Goal: Information Seeking & Learning: Learn about a topic

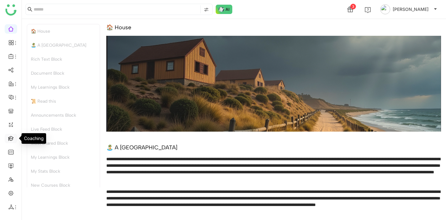
click at [11, 137] on link at bounding box center [11, 137] width 6 height 5
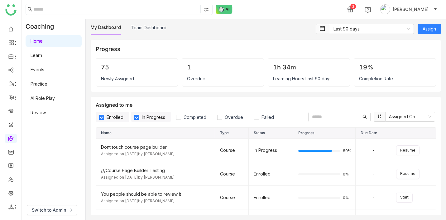
scroll to position [13, 0]
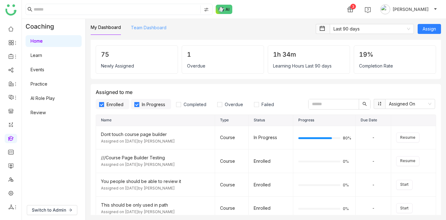
click at [148, 30] on link "Team Dashboard" at bounding box center [148, 27] width 35 height 5
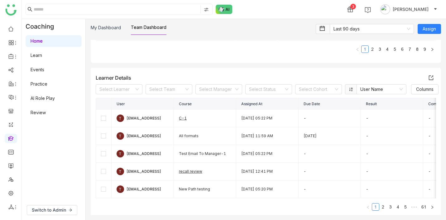
scroll to position [183, 0]
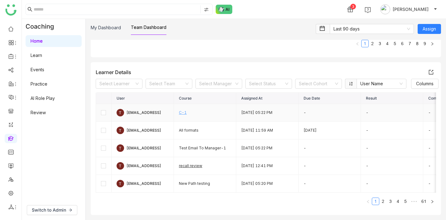
click at [182, 114] on link "C-1" at bounding box center [183, 112] width 8 height 5
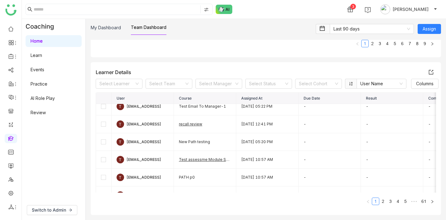
scroll to position [44, 0]
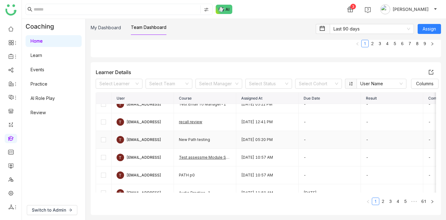
click at [192, 140] on td "New Path testing" at bounding box center [205, 140] width 62 height 18
click at [197, 140] on td "New Path testing" at bounding box center [205, 140] width 62 height 18
drag, startPoint x: 210, startPoint y: 141, endPoint x: 181, endPoint y: 141, distance: 29.3
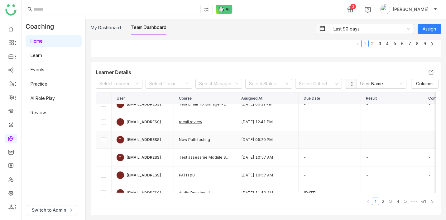
click at [181, 141] on td "New Path testing" at bounding box center [205, 140] width 62 height 18
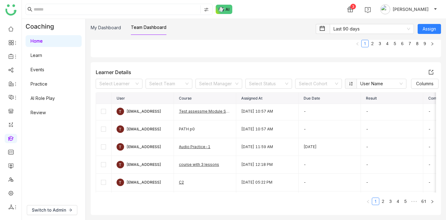
scroll to position [91, 0]
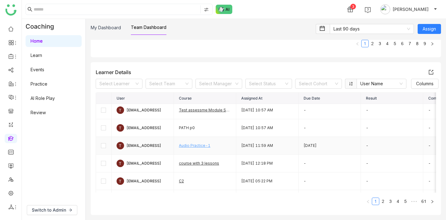
click at [197, 146] on link "Audio Practice-1" at bounding box center [194, 145] width 31 height 5
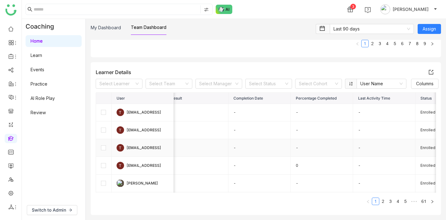
scroll to position [0, 255]
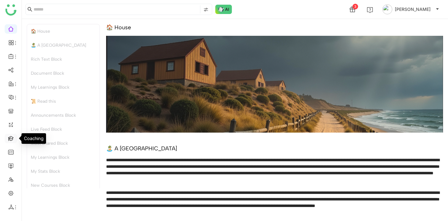
click at [10, 139] on link at bounding box center [11, 137] width 6 height 5
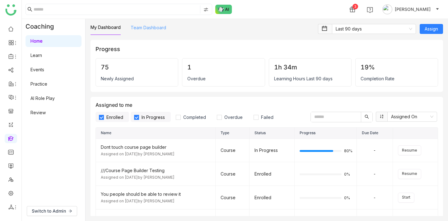
click at [160, 30] on link "Team Dashboard" at bounding box center [148, 27] width 35 height 5
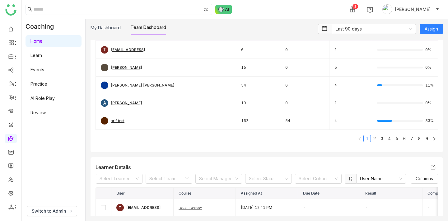
scroll to position [147, 0]
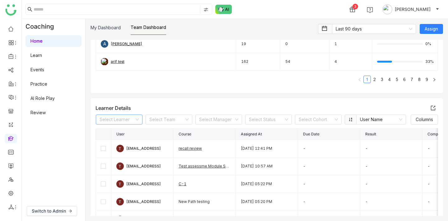
click at [125, 122] on input at bounding box center [117, 119] width 35 height 9
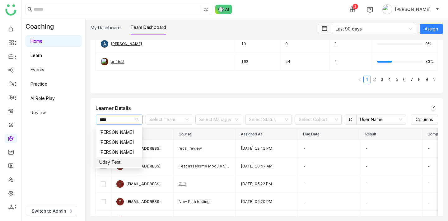
type input "****"
click at [116, 162] on div "Uday Test" at bounding box center [118, 162] width 39 height 7
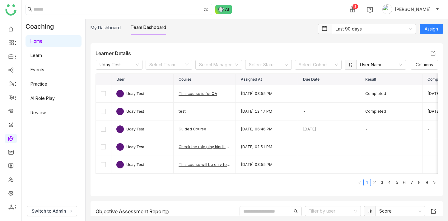
scroll to position [212, 0]
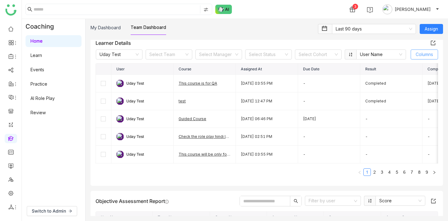
click at [416, 54] on span "Columns" at bounding box center [424, 54] width 17 height 7
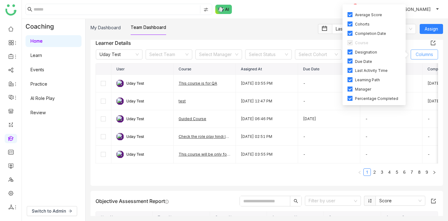
scroll to position [26, 0]
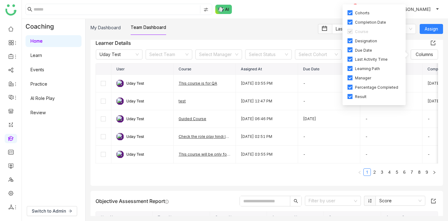
click at [370, 50] on span "Due Date" at bounding box center [364, 51] width 22 height 6
click at [370, 66] on span "Learning Path" at bounding box center [368, 69] width 30 height 6
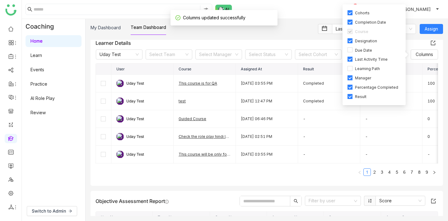
click at [368, 85] on span "Percentage Completed" at bounding box center [377, 88] width 48 height 6
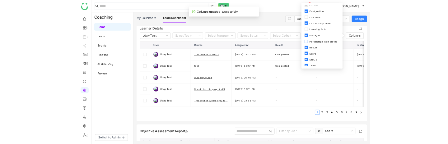
scroll to position [59, 0]
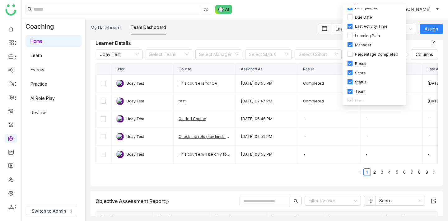
click at [366, 89] on span "Team" at bounding box center [361, 92] width 16 height 6
click at [264, 27] on div "My Dashboard Team Dashboard" at bounding box center [203, 29] width 224 height 11
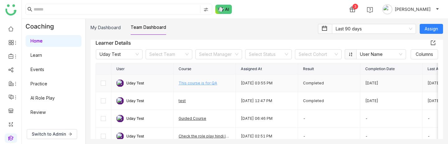
click at [193, 84] on link "This course is for QA" at bounding box center [198, 83] width 39 height 5
click at [196, 84] on link "This course is for QA" at bounding box center [198, 83] width 39 height 5
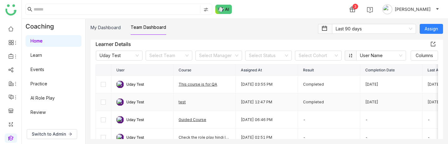
scroll to position [204, 0]
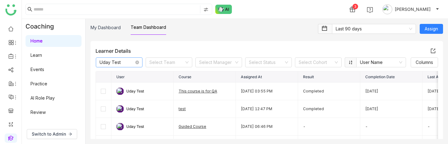
click at [137, 65] on nz-select-item "Uday Test" at bounding box center [119, 62] width 39 height 9
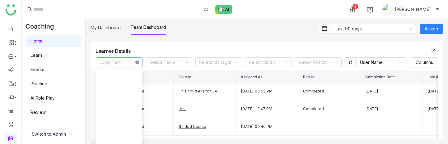
scroll to position [379, 0]
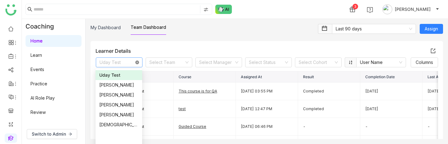
click at [137, 63] on icon at bounding box center [137, 63] width 4 height 4
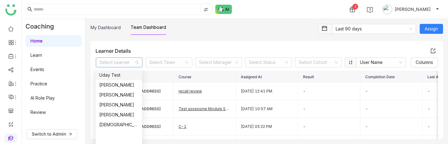
click at [109, 63] on input at bounding box center [117, 62] width 35 height 9
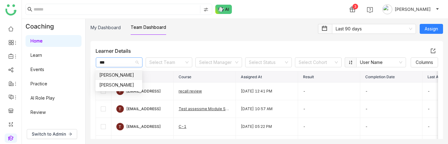
type input "***"
click at [108, 76] on div "[PERSON_NAME]" at bounding box center [118, 75] width 39 height 7
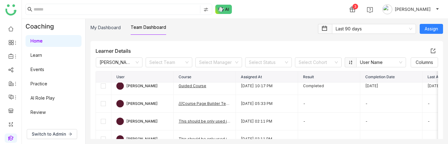
scroll to position [4, 0]
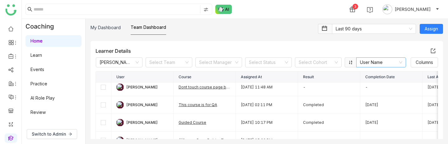
click at [381, 64] on nz-select-item "User Name" at bounding box center [381, 62] width 42 height 9
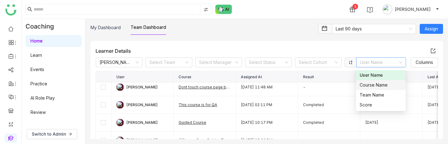
click at [377, 87] on div "Course Name" at bounding box center [381, 85] width 42 height 7
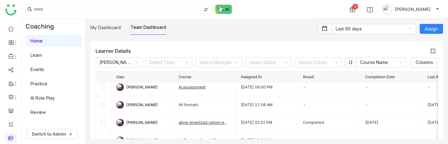
click at [350, 64] on icon at bounding box center [351, 62] width 4 height 4
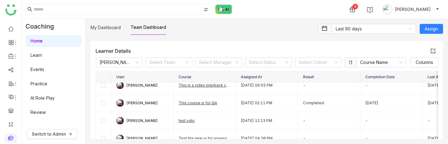
scroll to position [150, 0]
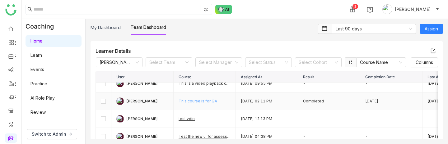
click at [209, 102] on link "This course is for QA" at bounding box center [198, 101] width 39 height 5
click at [209, 100] on link "This course is for QA" at bounding box center [198, 101] width 39 height 5
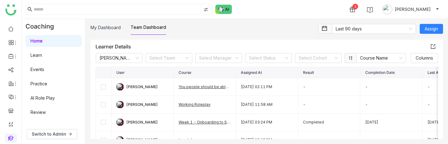
scroll to position [211, 0]
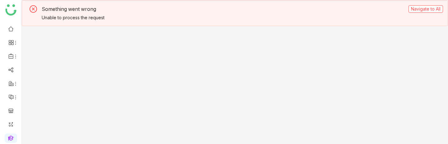
click at [33, 142] on div "Something went wrong Unable to process the request Navigate to All" at bounding box center [235, 72] width 427 height 144
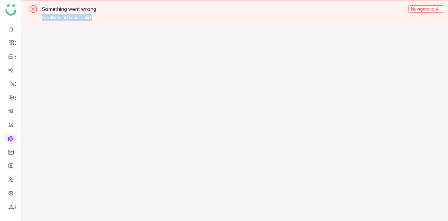
drag, startPoint x: 95, startPoint y: 20, endPoint x: 40, endPoint y: 21, distance: 54.2
click at [40, 21] on div "Something went wrong Enrollment id is not valid. Navigate to All" at bounding box center [235, 13] width 427 height 26
click at [102, 17] on p "Enrollment id is not valid." at bounding box center [224, 17] width 365 height 7
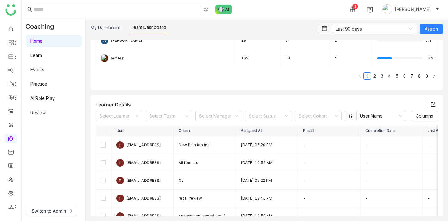
scroll to position [167, 0]
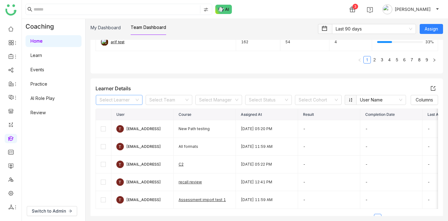
click at [117, 103] on input at bounding box center [117, 99] width 35 height 9
type input "***"
click at [114, 111] on div "[PERSON_NAME]" at bounding box center [118, 112] width 39 height 7
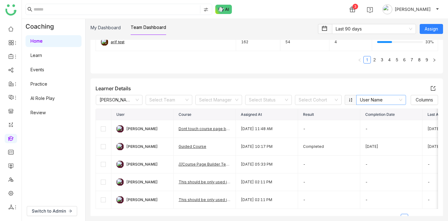
click at [362, 100] on nz-select-item "User Name" at bounding box center [381, 99] width 42 height 9
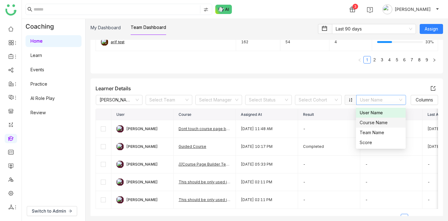
click at [361, 123] on div "Course Name" at bounding box center [381, 122] width 42 height 7
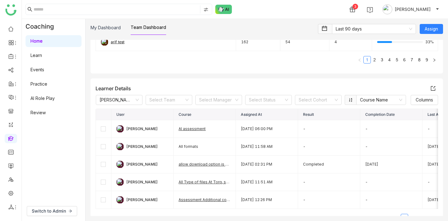
click at [349, 99] on icon at bounding box center [351, 100] width 4 height 4
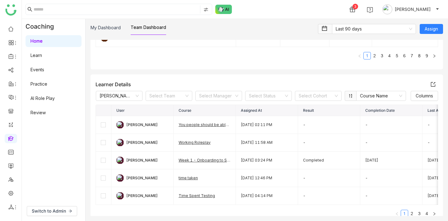
scroll to position [175, 0]
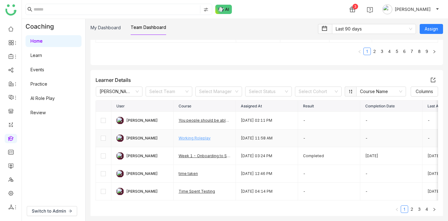
click at [201, 137] on link "Working Roleplay" at bounding box center [195, 138] width 32 height 5
